Goal: Check status: Check status

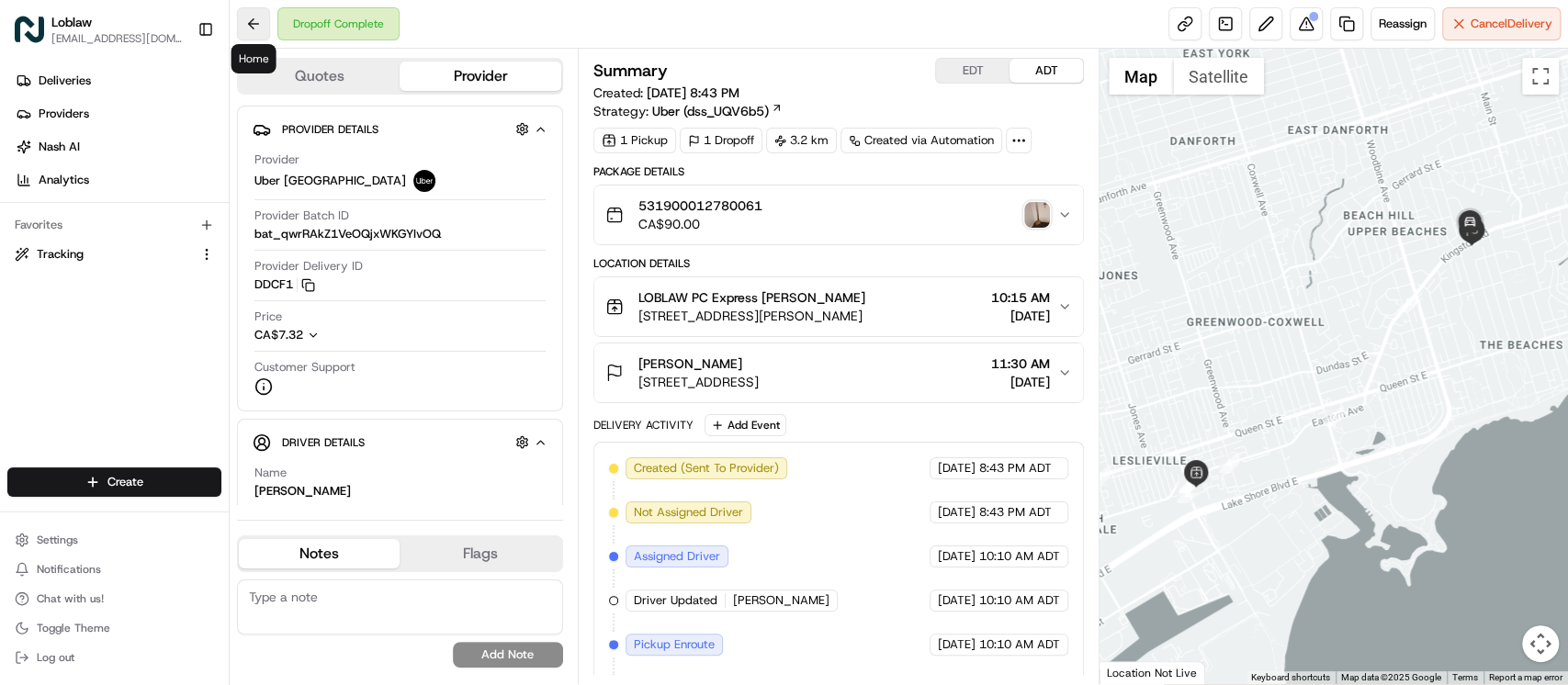
click at [263, 28] on button at bounding box center [254, 24] width 33 height 33
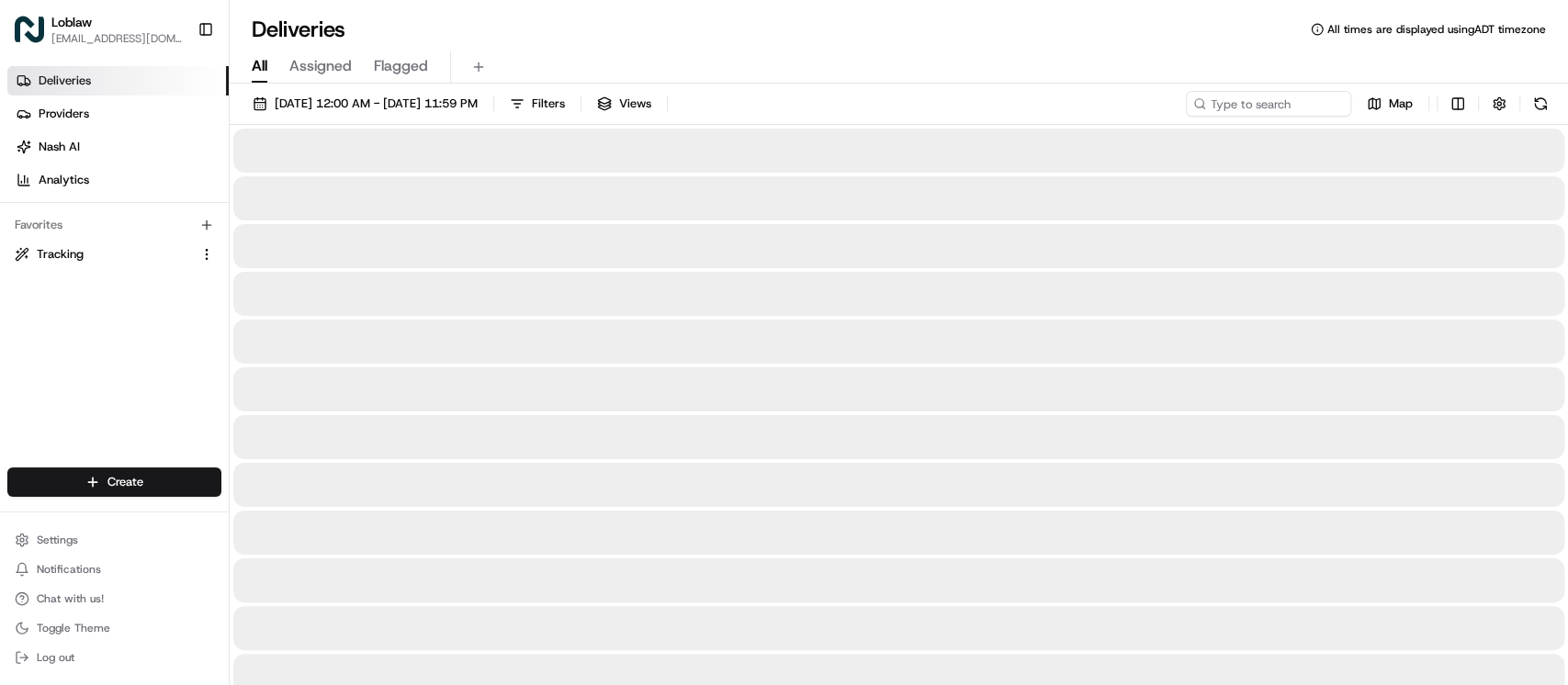
click at [1250, 101] on input at bounding box center [1241, 104] width 220 height 26
paste input "531900012785558"
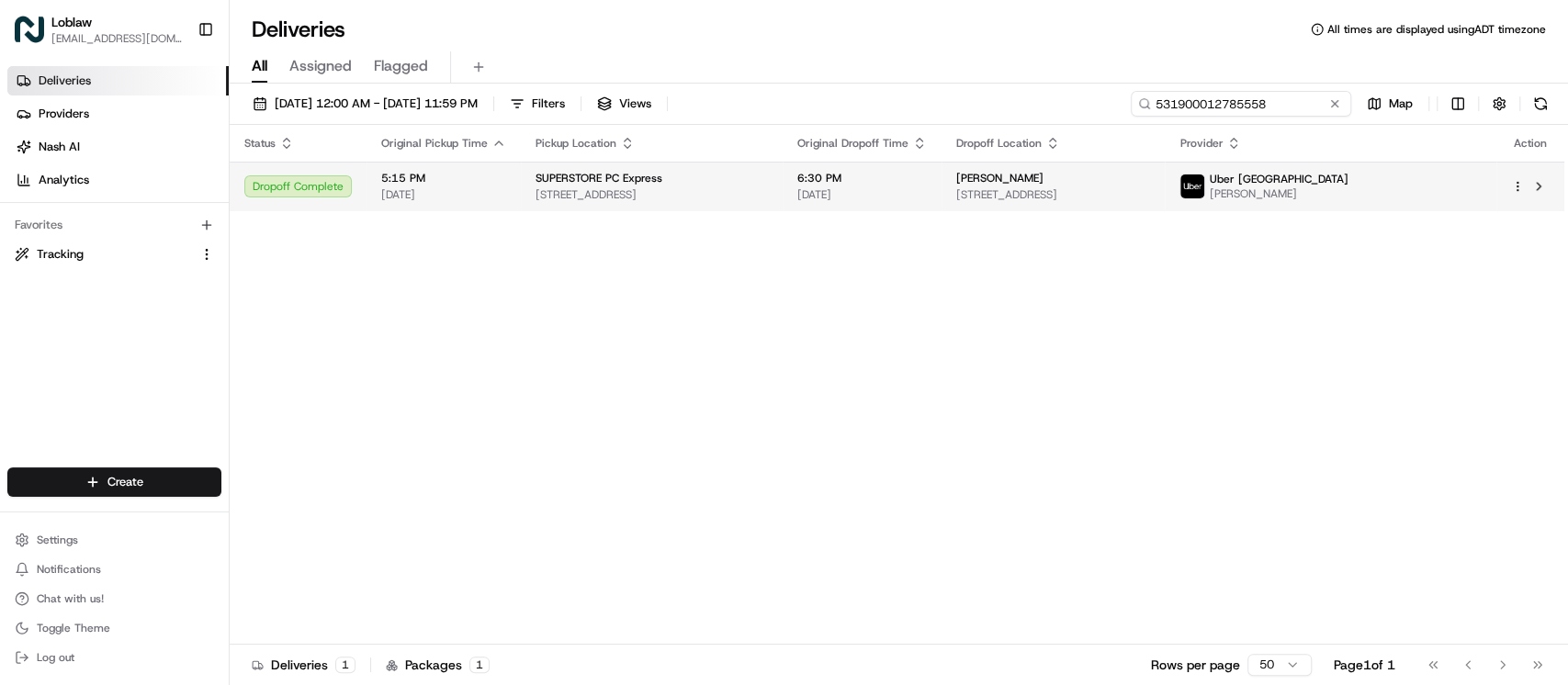
type input "531900012785558"
click at [927, 195] on span "[DATE]" at bounding box center [862, 195] width 129 height 15
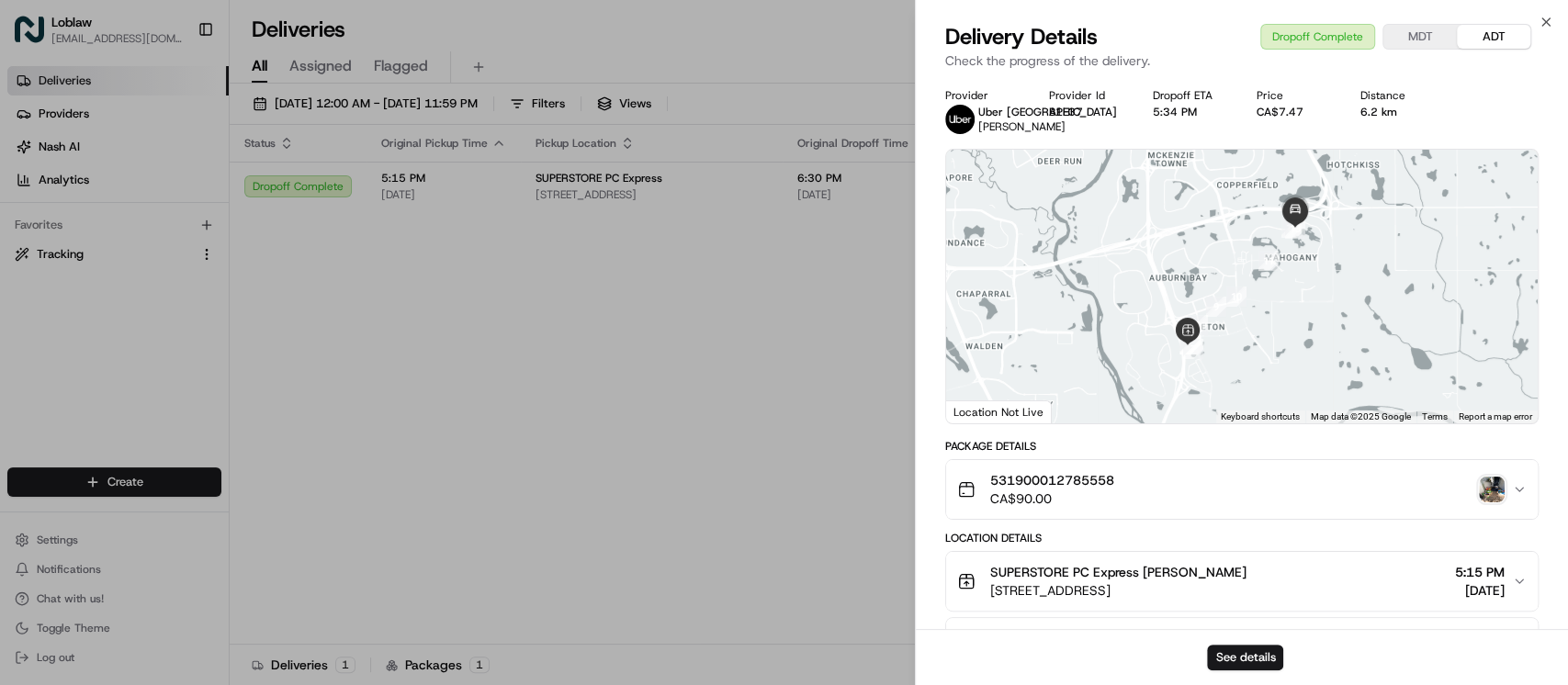
click at [1235, 635] on div "See details" at bounding box center [1242, 657] width 652 height 56
click at [1235, 645] on button "See details" at bounding box center [1245, 658] width 76 height 26
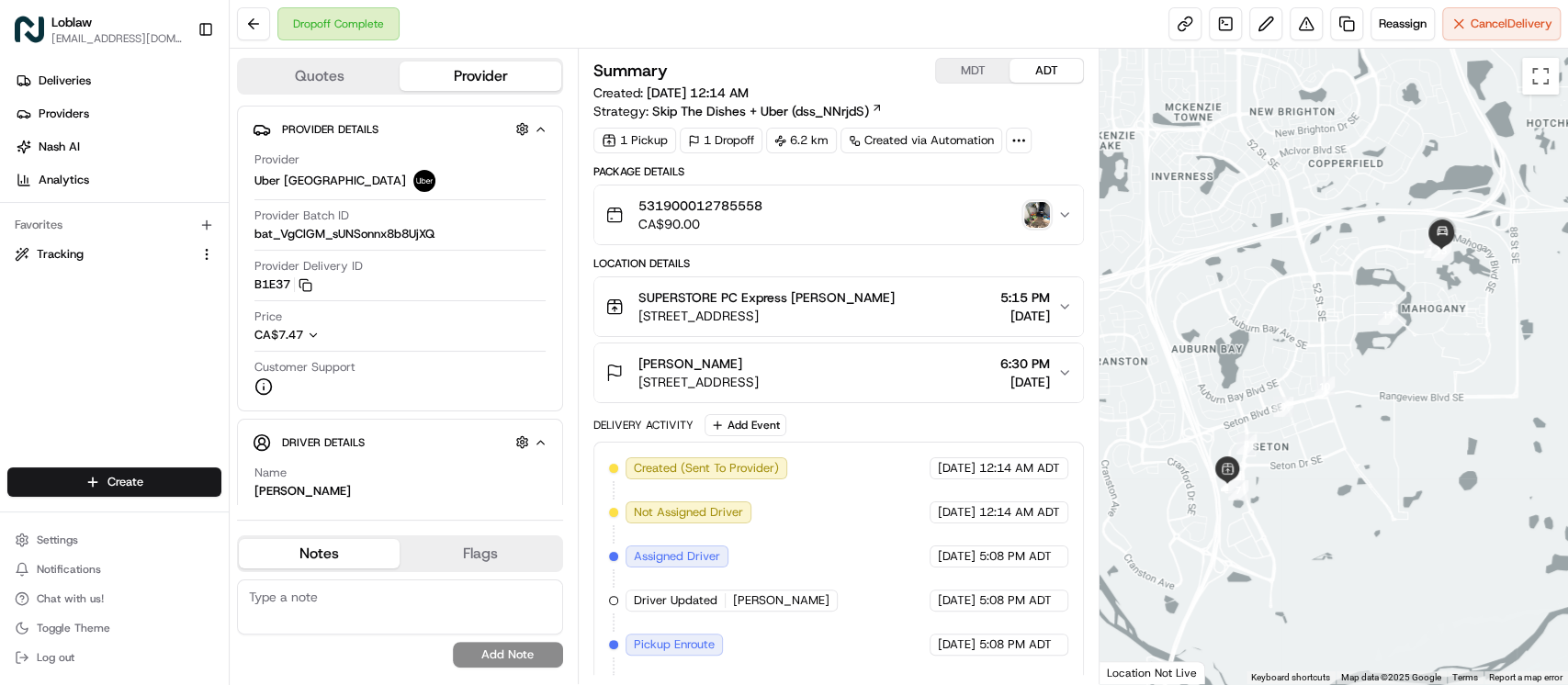
click at [1038, 209] on img "button" at bounding box center [1038, 215] width 26 height 26
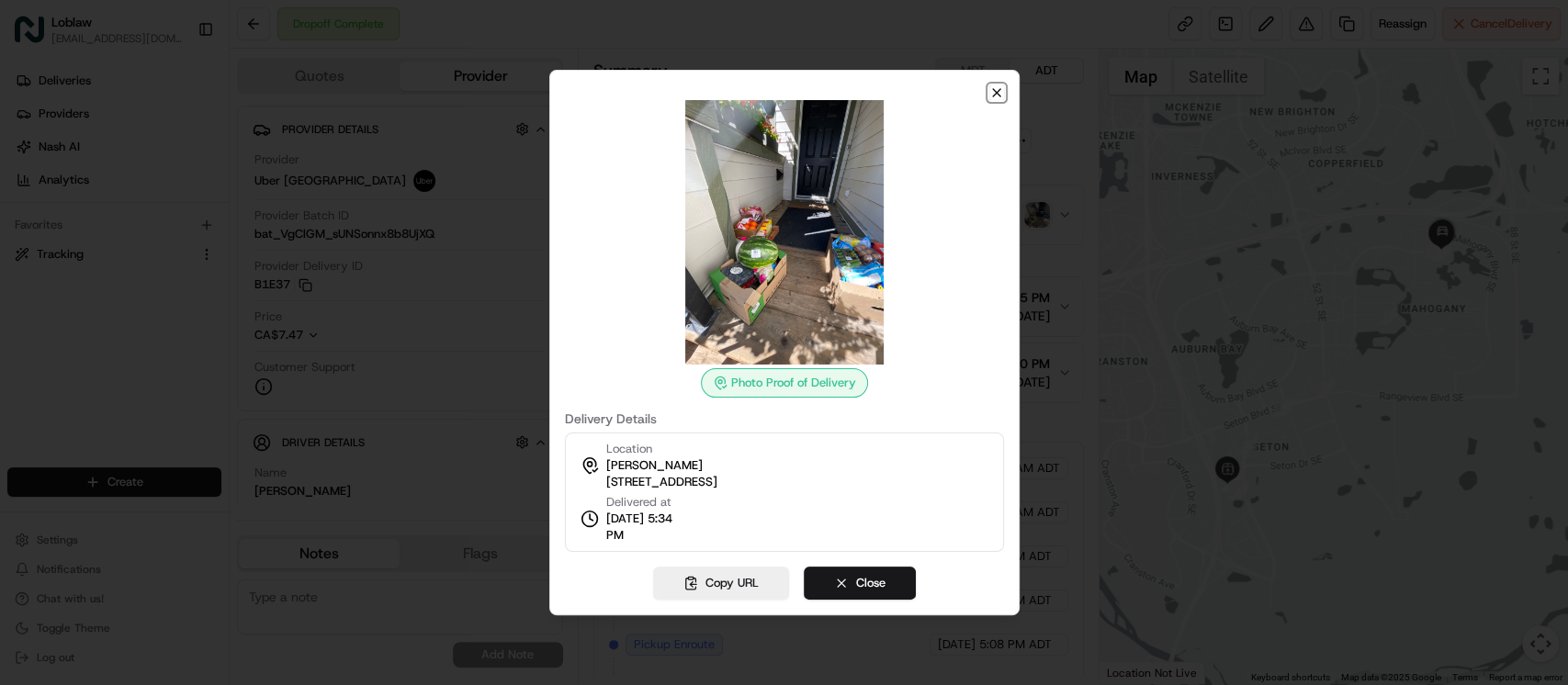
click at [997, 95] on icon "button" at bounding box center [997, 93] width 15 height 15
